Goal: Task Accomplishment & Management: Complete application form

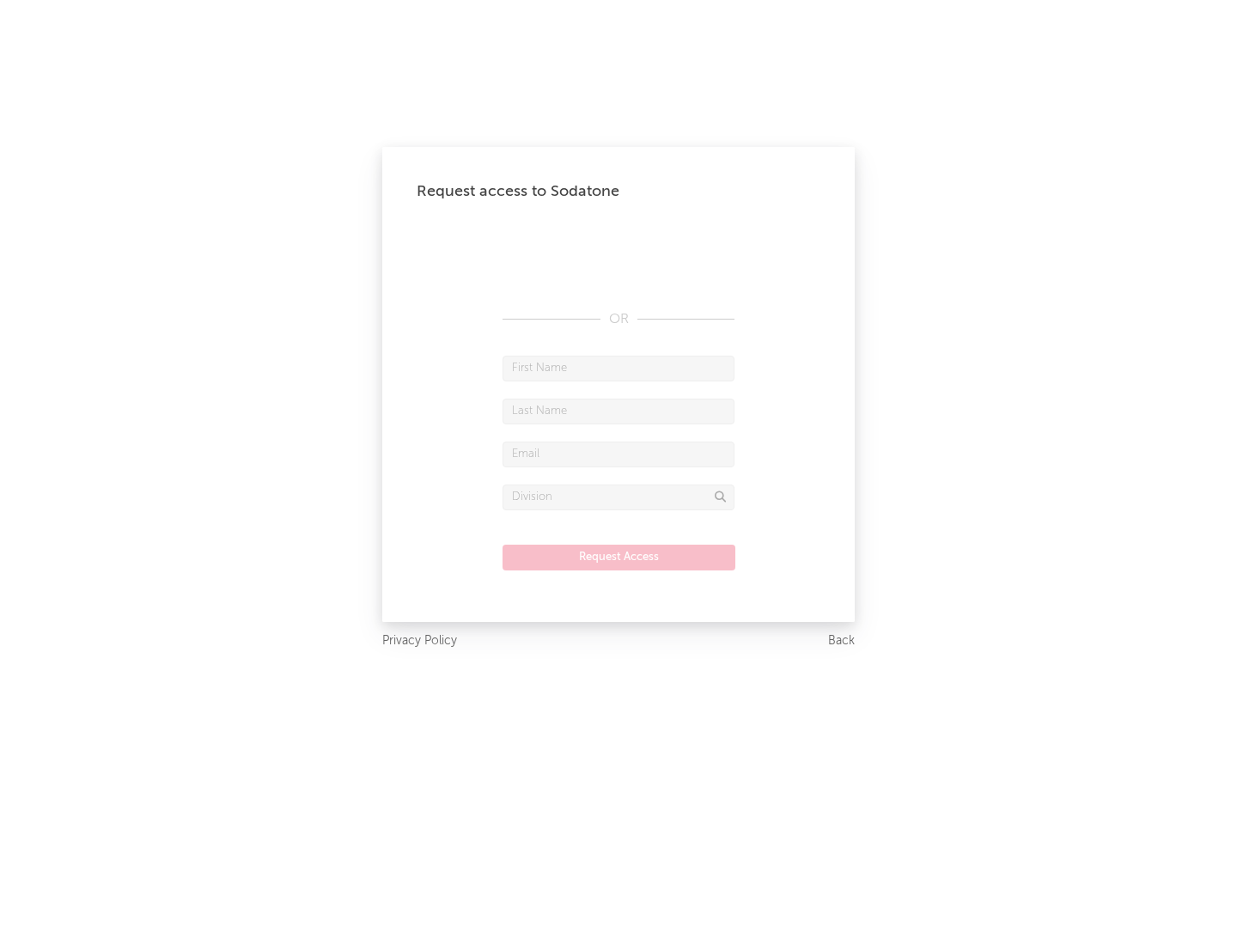
click at [618, 368] on input "text" at bounding box center [619, 369] width 232 height 26
type input "[PERSON_NAME]"
click at [618, 411] on input "text" at bounding box center [619, 412] width 232 height 26
type input "[PERSON_NAME]"
click at [618, 454] on input "text" at bounding box center [619, 455] width 232 height 26
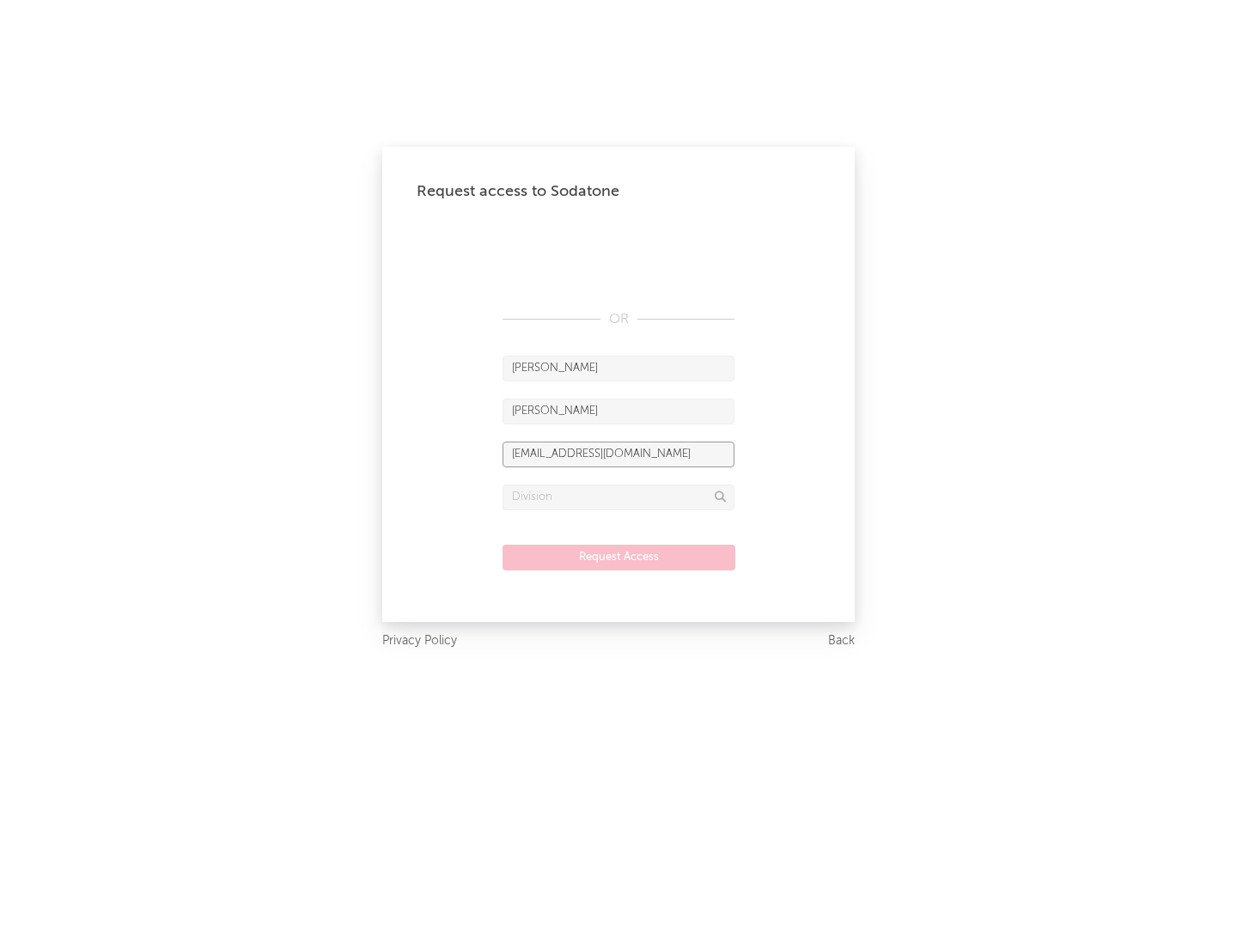
type input "[EMAIL_ADDRESS][DOMAIN_NAME]"
click at [618, 497] on input "text" at bounding box center [619, 497] width 232 height 26
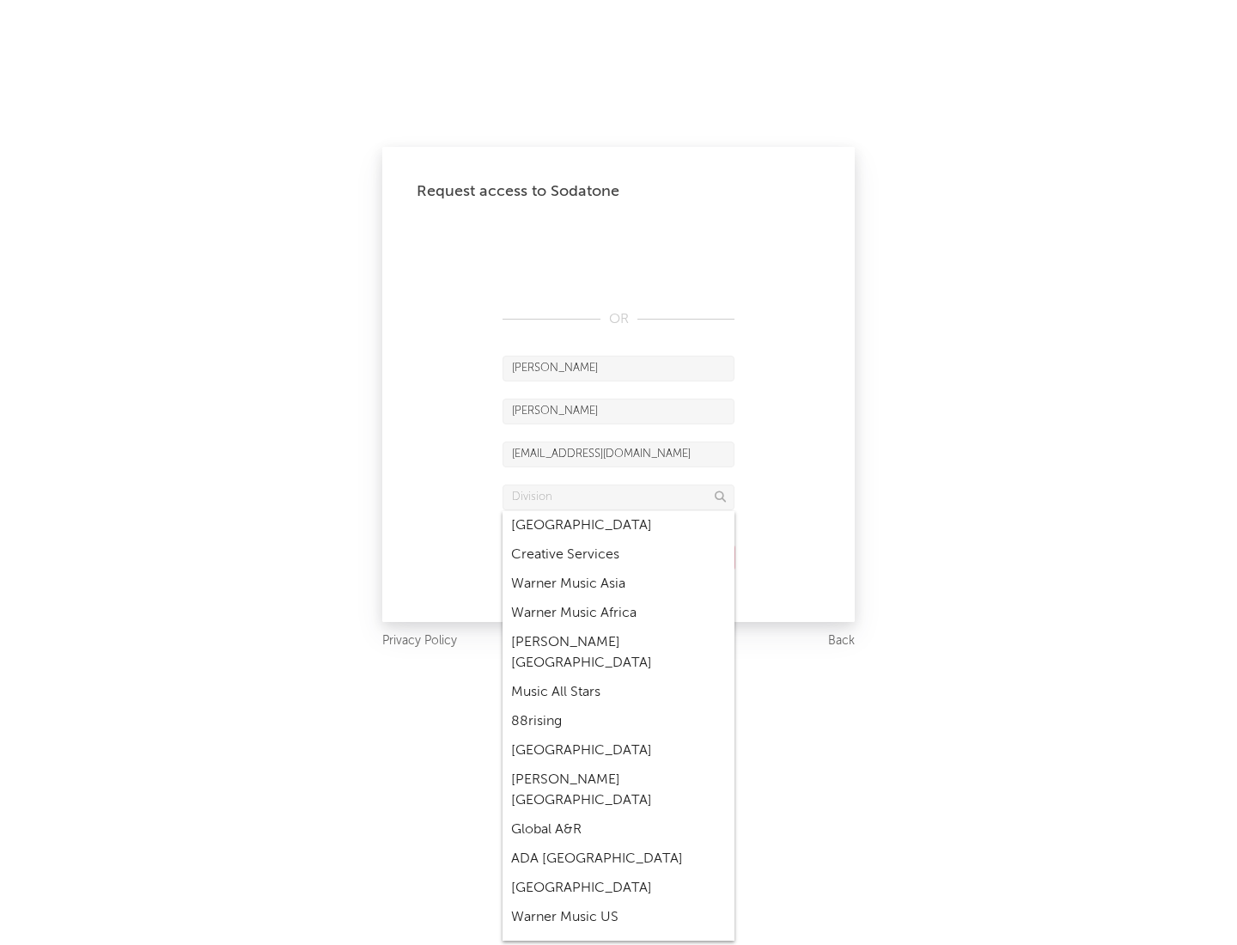
click at [618, 678] on div "Music All Stars" at bounding box center [619, 692] width 232 height 29
type input "Music All Stars"
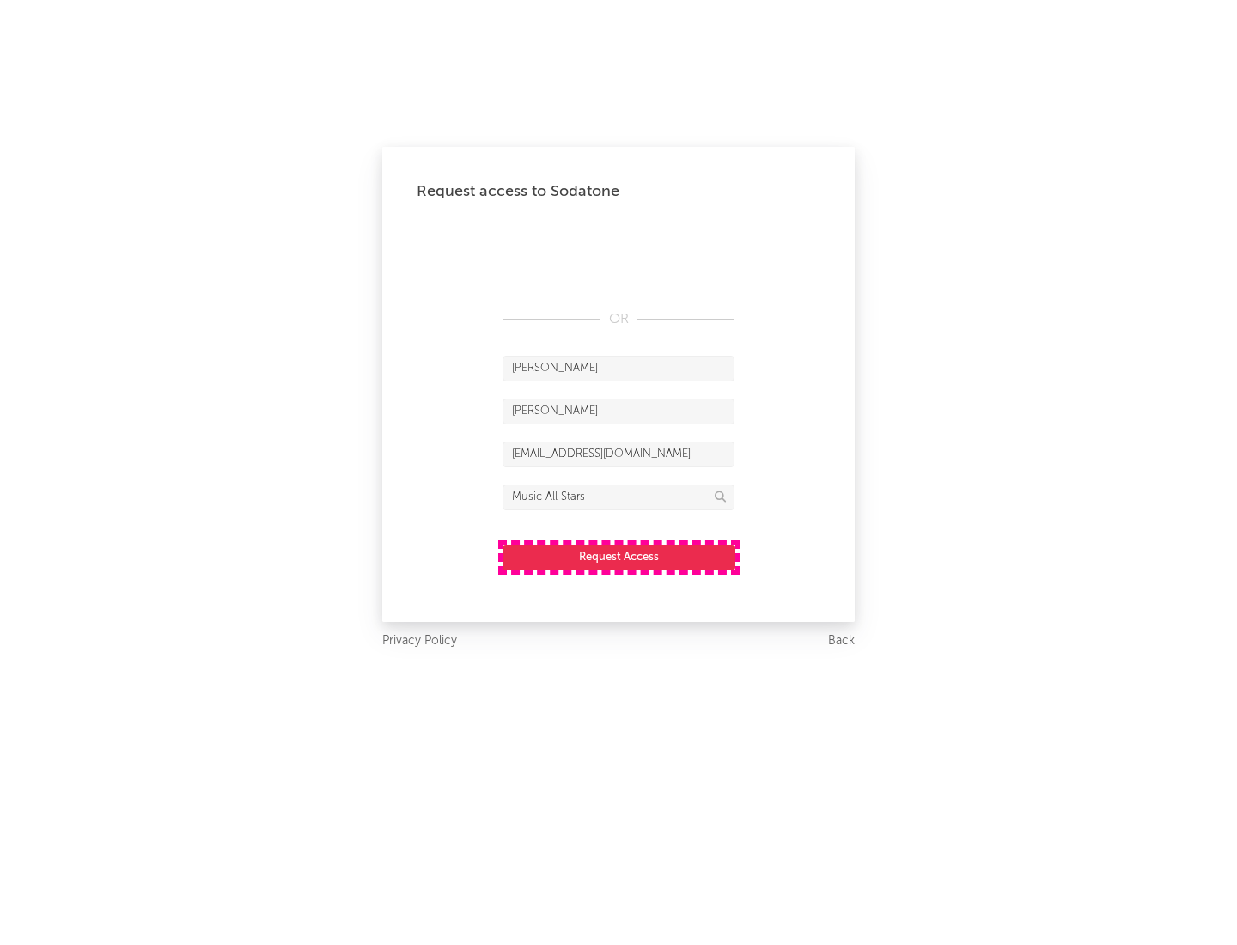
click at [618, 557] on button "Request Access" at bounding box center [619, 558] width 233 height 26
